Goal: Use online tool/utility: Utilize a website feature to perform a specific function

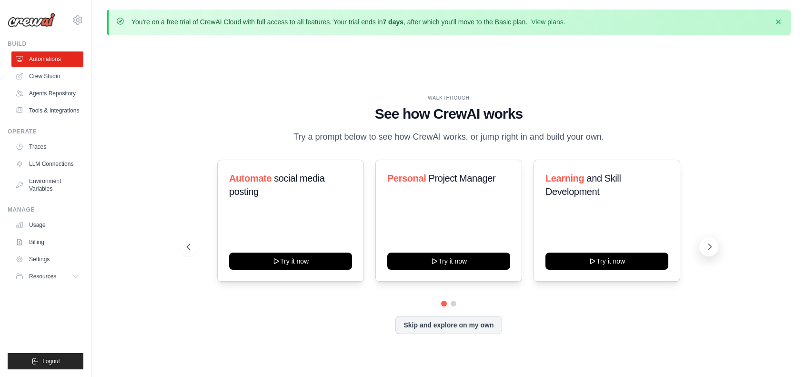
click at [715, 242] on button at bounding box center [708, 246] width 19 height 19
click at [266, 195] on h3 "Automate social media posting" at bounding box center [290, 184] width 123 height 27
click at [261, 169] on div "Automate social media posting Try it now" at bounding box center [290, 221] width 147 height 122
click at [250, 270] on div "Automate social media posting Try it now" at bounding box center [290, 221] width 147 height 122
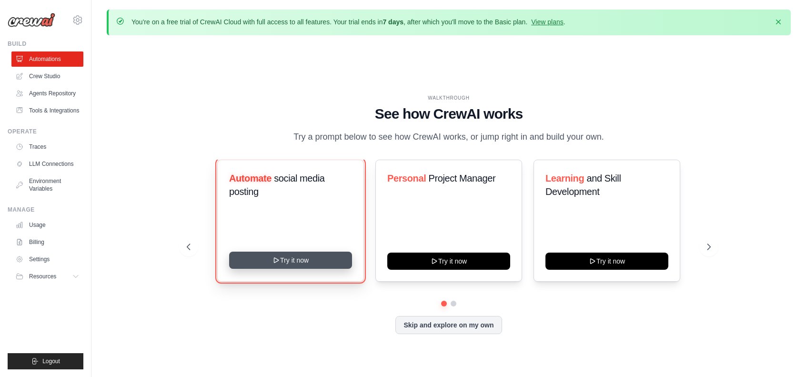
click at [256, 258] on button "Try it now" at bounding box center [290, 260] width 123 height 17
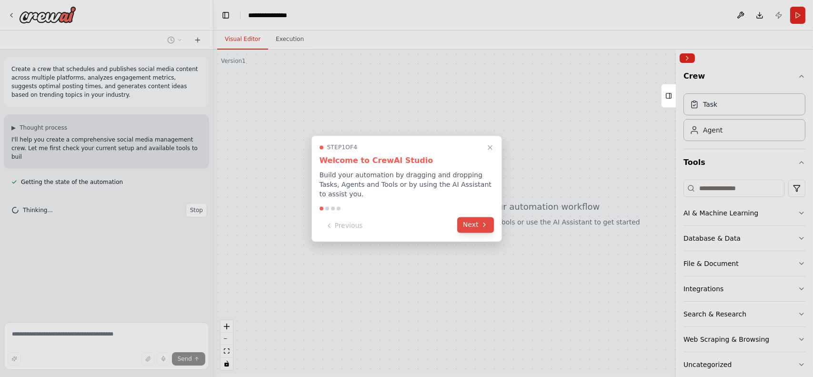
click at [482, 221] on icon at bounding box center [485, 225] width 8 height 8
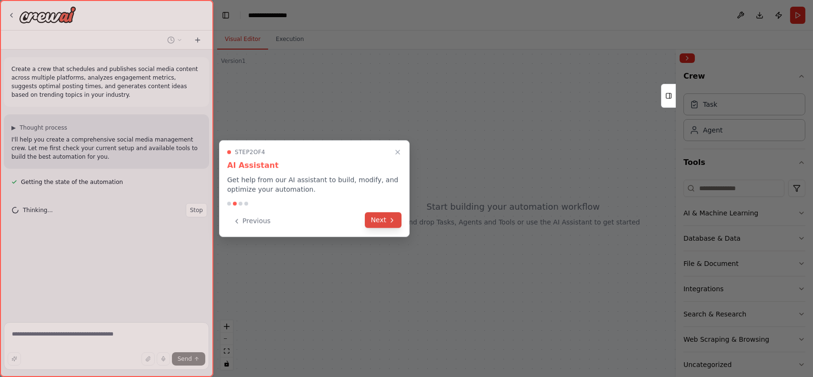
click at [383, 220] on button "Next" at bounding box center [383, 220] width 37 height 16
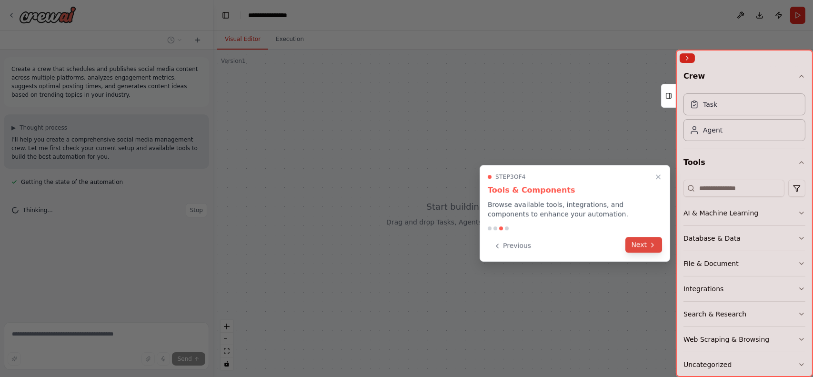
click at [652, 245] on icon at bounding box center [653, 245] width 8 height 8
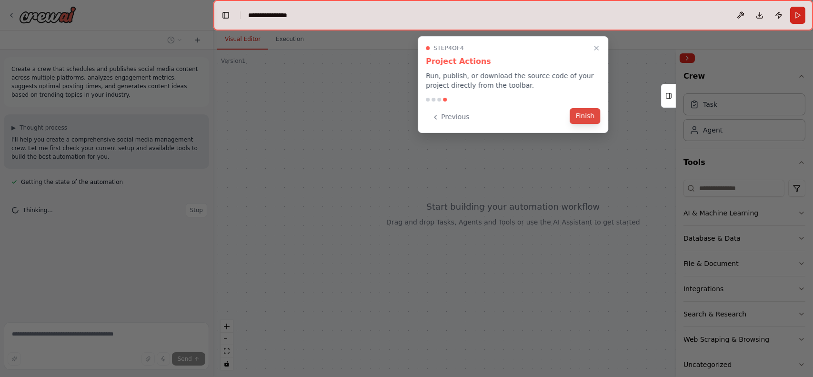
click at [589, 113] on button "Finish" at bounding box center [585, 116] width 30 height 16
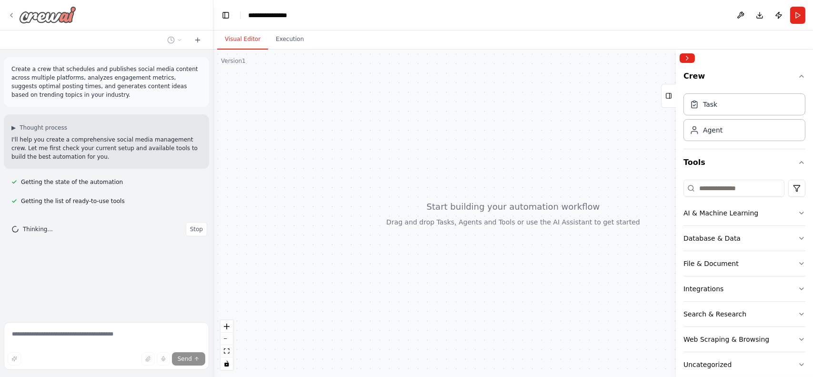
click at [16, 17] on div at bounding box center [42, 14] width 69 height 17
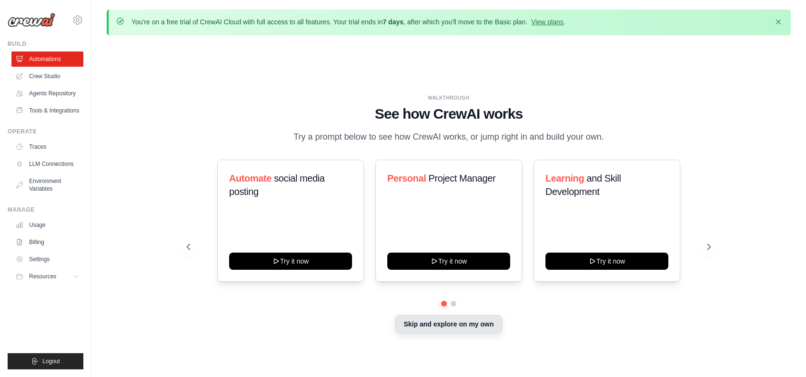
click at [440, 315] on button "Skip and explore on my own" at bounding box center [448, 324] width 106 height 18
